Goal: Task Accomplishment & Management: Use online tool/utility

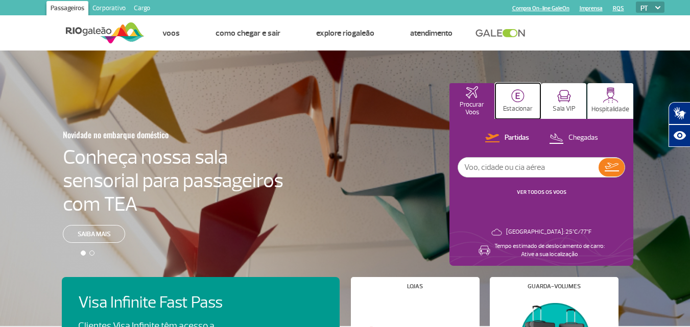
click at [517, 104] on button "Estacionar" at bounding box center [517, 101] width 45 height 36
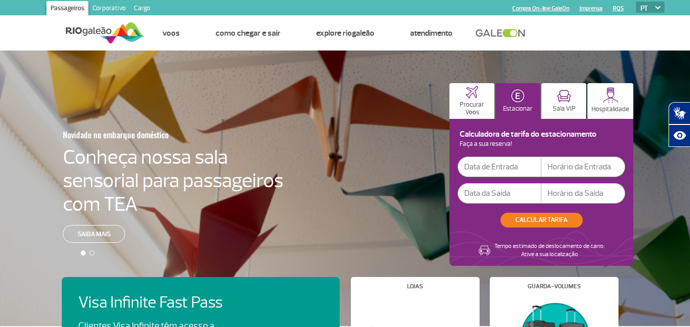
click at [499, 169] on input "text" at bounding box center [500, 167] width 84 height 20
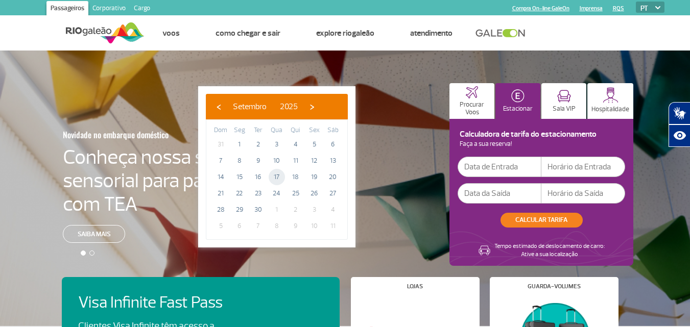
click at [277, 173] on span "17" at bounding box center [277, 177] width 16 height 16
type input "[DATE]"
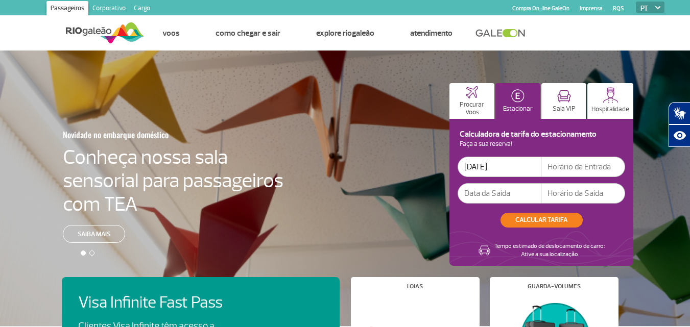
click at [570, 167] on input "text" at bounding box center [583, 167] width 84 height 20
click at [561, 160] on input "11" at bounding box center [583, 167] width 84 height 20
type input "1"
click at [501, 194] on input "text" at bounding box center [500, 193] width 84 height 20
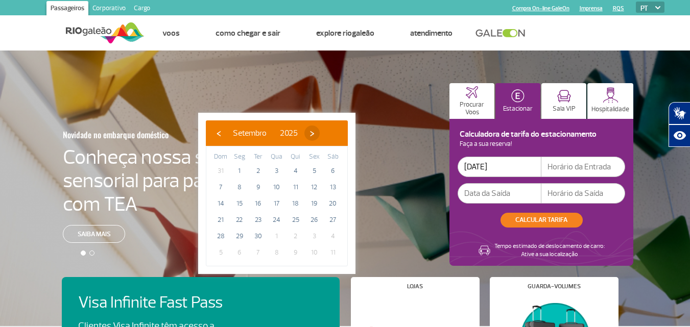
click at [320, 131] on span "›" at bounding box center [311, 133] width 15 height 15
click at [314, 131] on span "›" at bounding box center [305, 133] width 15 height 15
click at [238, 186] on span "3" at bounding box center [239, 187] width 16 height 16
type input "[DATE]"
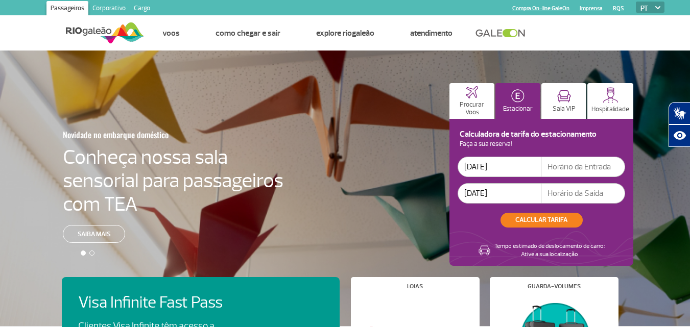
click at [560, 170] on input "text" at bounding box center [583, 167] width 84 height 20
type input "11:00"
click at [572, 186] on input "text" at bounding box center [583, 193] width 84 height 20
type input "15:00"
click at [558, 162] on input "11:00" at bounding box center [583, 167] width 84 height 20
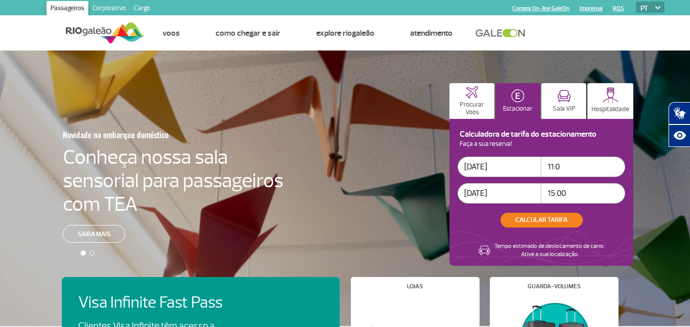
click at [559, 166] on input "11:0" at bounding box center [583, 167] width 84 height 20
type input "11:00"
click at [539, 219] on button "CALCULAR TARIFA" at bounding box center [541, 220] width 82 height 15
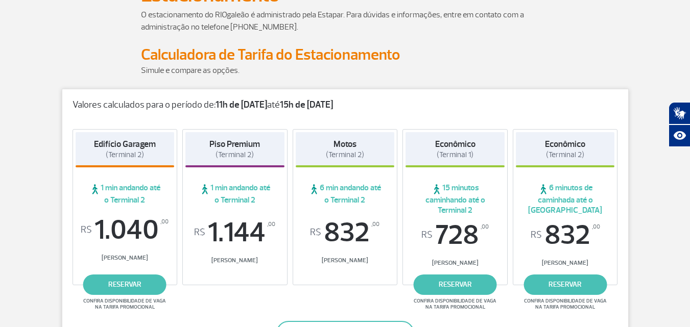
scroll to position [82, 0]
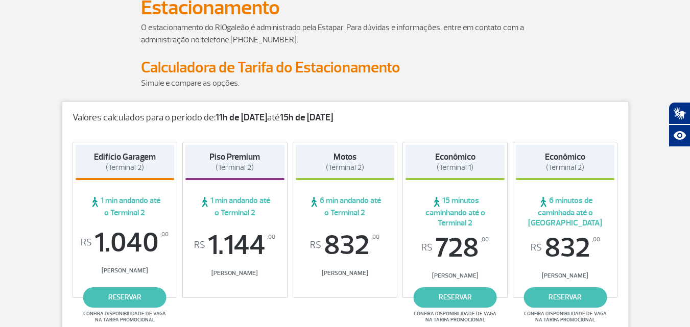
click at [255, 122] on strong "11h de [DATE]" at bounding box center [242, 118] width 52 height 12
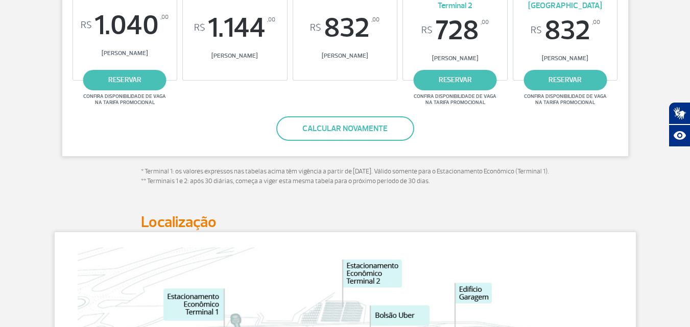
scroll to position [388, 0]
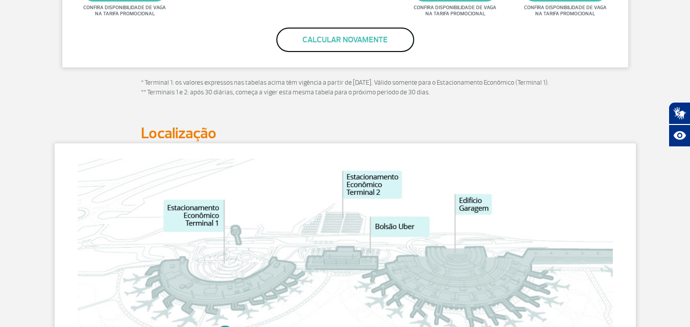
click at [347, 48] on button "Calcular novamente" at bounding box center [345, 40] width 138 height 25
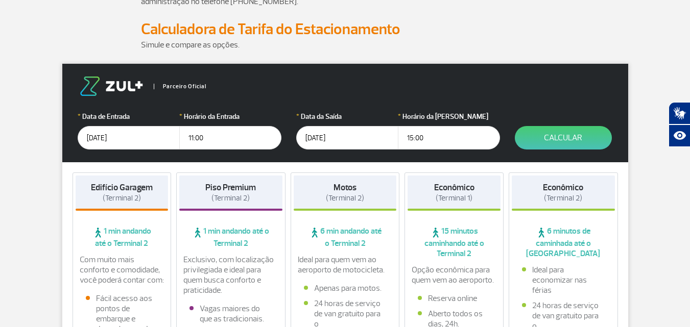
scroll to position [73, 0]
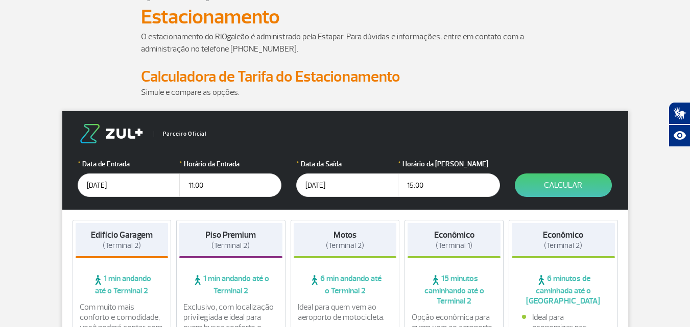
click at [123, 189] on input "[DATE]" at bounding box center [129, 185] width 102 height 23
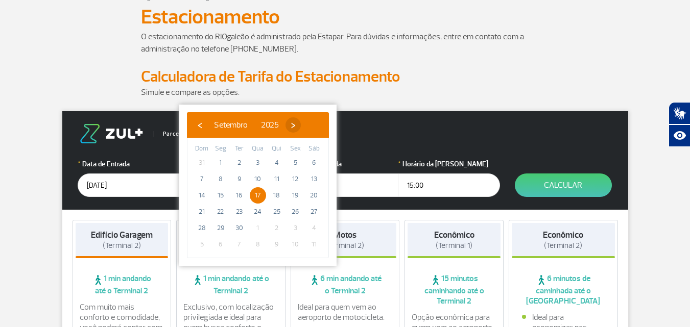
click at [301, 124] on span "›" at bounding box center [292, 124] width 15 height 15
click at [295, 195] on span "17" at bounding box center [295, 195] width 16 height 16
type input "[DATE]"
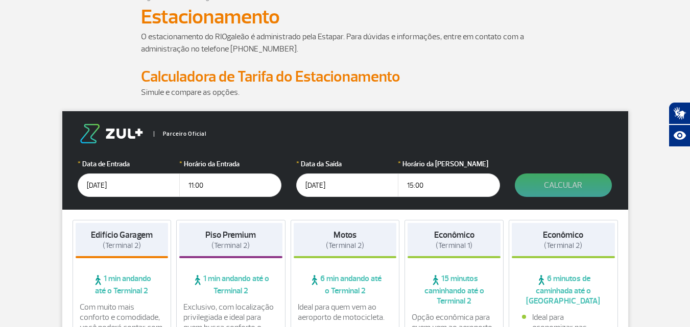
click at [570, 188] on button "Calcular" at bounding box center [563, 185] width 97 height 23
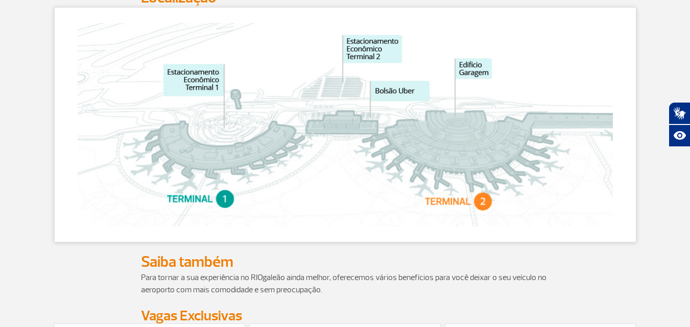
scroll to position [542, 0]
